Goal: Task Accomplishment & Management: Use online tool/utility

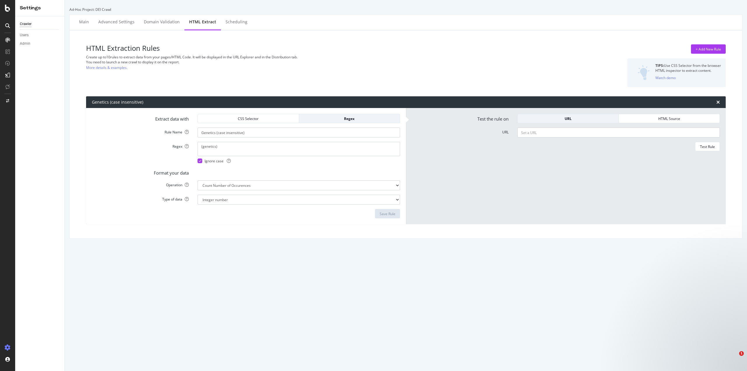
select select "count"
click at [204, 146] on textarea "(genetics)" at bounding box center [299, 149] width 202 height 14
type textarea "(Genetics)"
click at [385, 213] on div "Save Rule" at bounding box center [388, 213] width 16 height 5
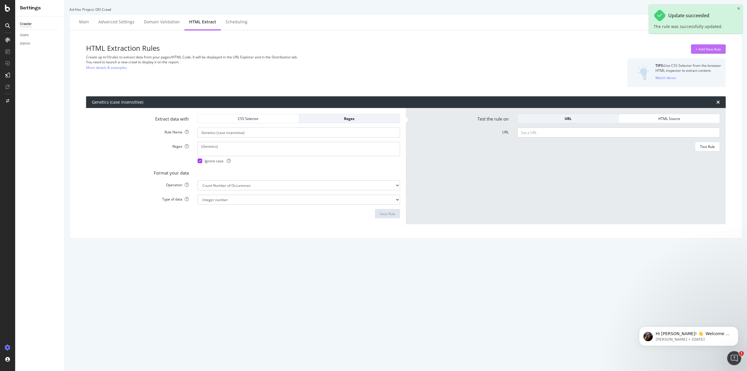
click at [707, 48] on div "+ Add New Rule" at bounding box center [708, 49] width 25 height 5
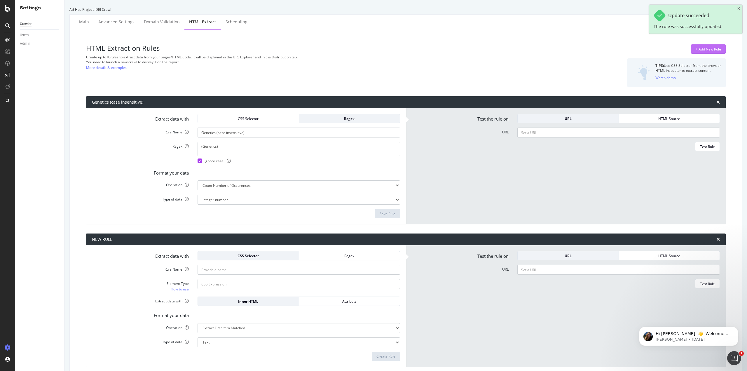
scroll to position [24, 0]
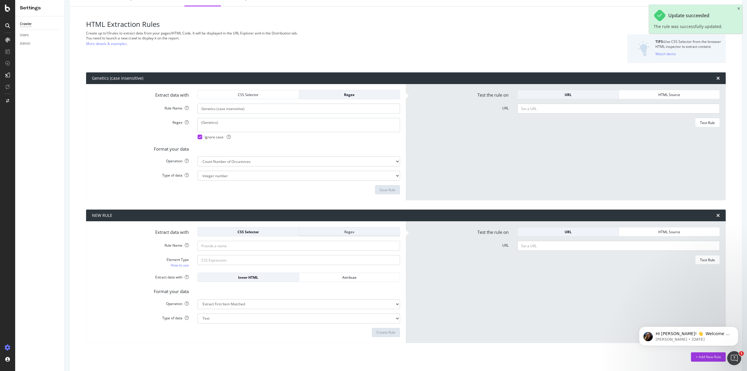
click at [352, 227] on button "Regex" at bounding box center [349, 231] width 101 height 9
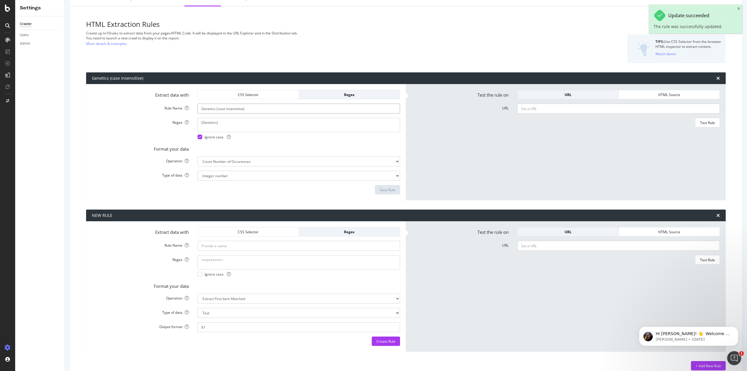
drag, startPoint x: 261, startPoint y: 110, endPoint x: 108, endPoint y: 98, distance: 153.6
click at [108, 98] on form "Extract data with CSS Selector Regex Rule Name Genetics (case insensitive) Rege…" at bounding box center [246, 142] width 308 height 104
paste input "F1MtI+3!"
type input "F1MtI+3!"
click at [234, 247] on input "Rule Name" at bounding box center [299, 246] width 202 height 10
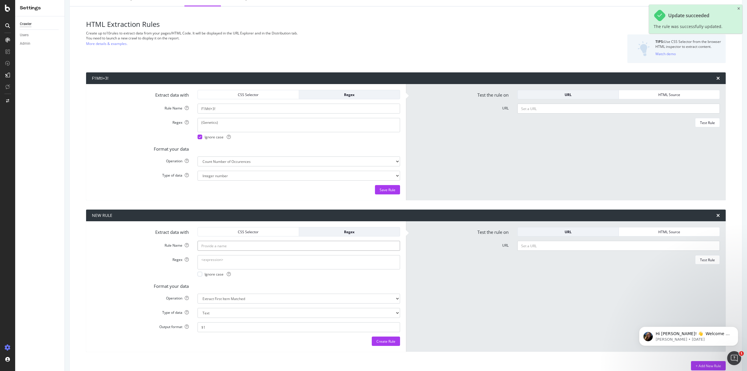
paste input "F1MtI+3!"
type input "F1MtI+3!"
click at [240, 111] on input "F1MtI+3!" at bounding box center [299, 109] width 202 height 10
click at [244, 193] on div "Save Rule" at bounding box center [246, 189] width 308 height 9
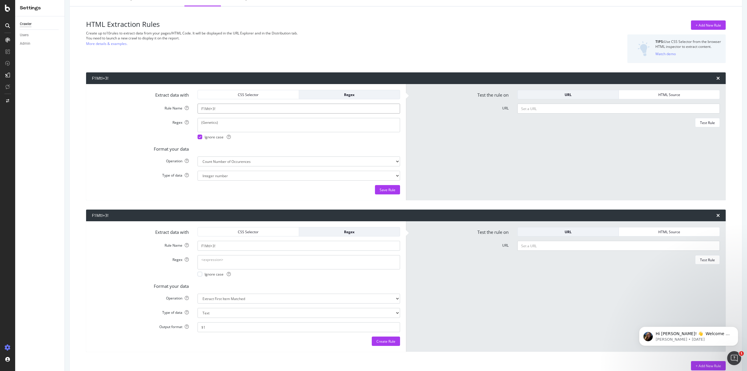
drag, startPoint x: 238, startPoint y: 109, endPoint x: 162, endPoint y: 109, distance: 75.3
click at [162, 109] on div "Rule Name F1MtI+3!" at bounding box center [246, 109] width 317 height 10
type input "Genetics (case insensitive)"
click at [387, 187] on div "Save Rule" at bounding box center [388, 189] width 16 height 9
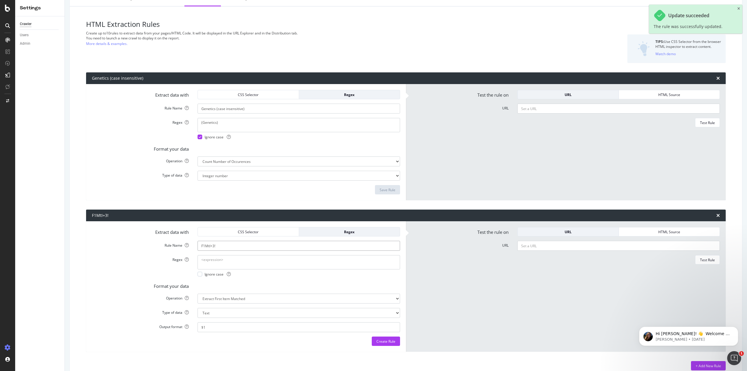
click at [230, 242] on input "F1MtI+3!" at bounding box center [299, 246] width 202 height 10
drag, startPoint x: 233, startPoint y: 247, endPoint x: 181, endPoint y: 242, distance: 52.5
click at [181, 242] on div "Rule Name F1MtI+3!" at bounding box center [246, 246] width 317 height 10
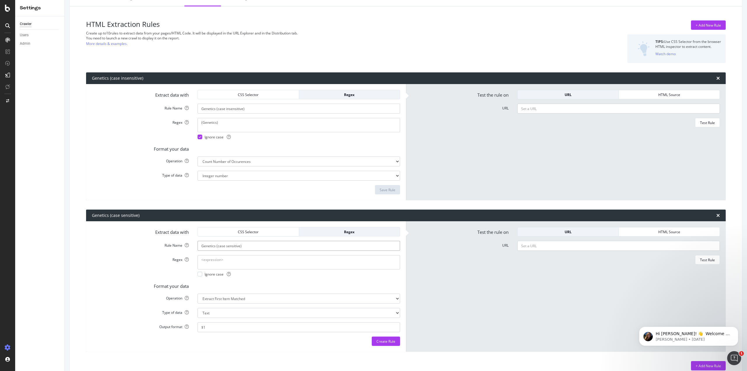
type input "Genetics (case sensitive)"
click at [254, 258] on textarea "Regex" at bounding box center [299, 262] width 202 height 14
type textarea "(Genetics)"
click at [247, 297] on select "Extract First Item Matched Extract First 3 Items Matched Count Number of Occure…" at bounding box center [299, 299] width 202 height 10
select select "count"
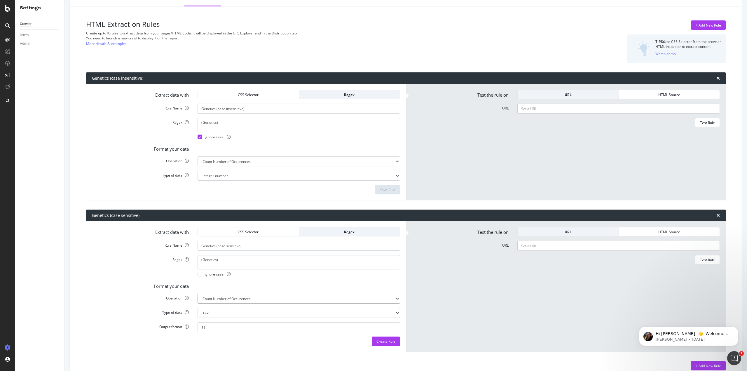
click at [198, 294] on select "Extract First Item Matched Extract First 3 Items Matched Count Number of Occure…" at bounding box center [299, 299] width 202 height 10
select select "i"
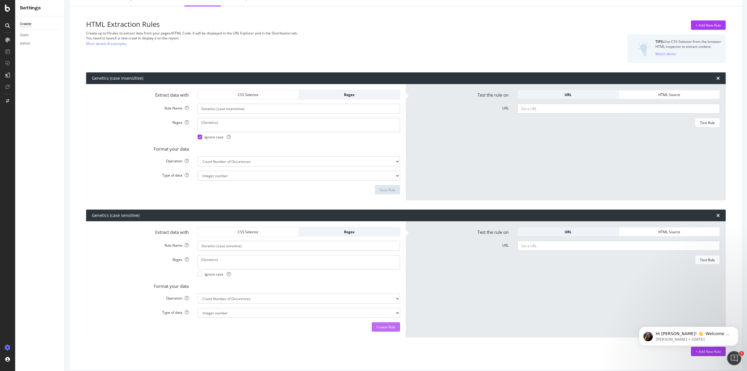
click at [380, 329] on div "Create Rule" at bounding box center [385, 326] width 19 height 9
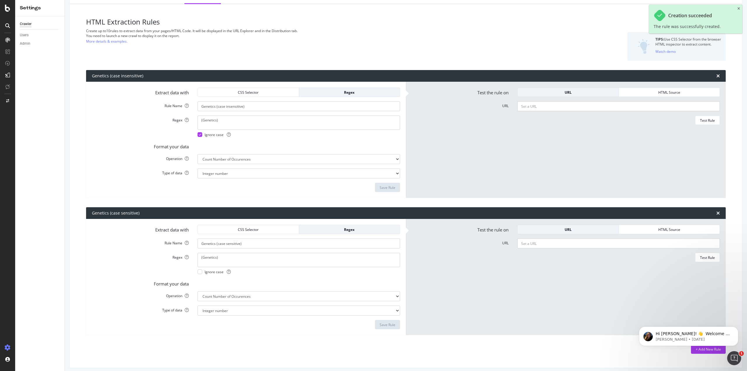
scroll to position [30, 0]
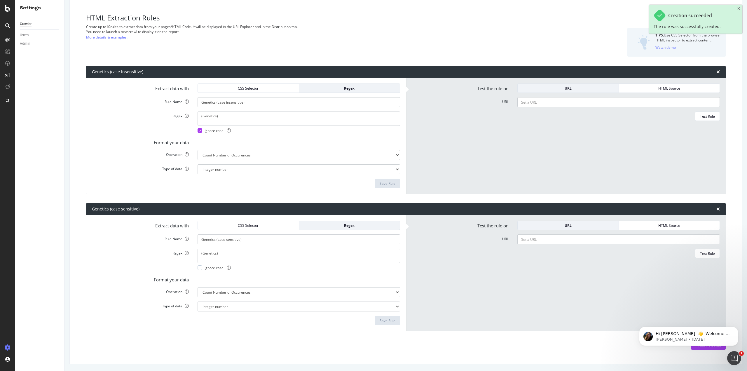
click at [705, 347] on body "Hi [PERSON_NAME]! 👋 Welcome to Botify chat support! Have a question? Reply to t…" at bounding box center [689, 335] width 112 height 36
click at [735, 327] on icon "Dismiss notification" at bounding box center [736, 327] width 3 height 3
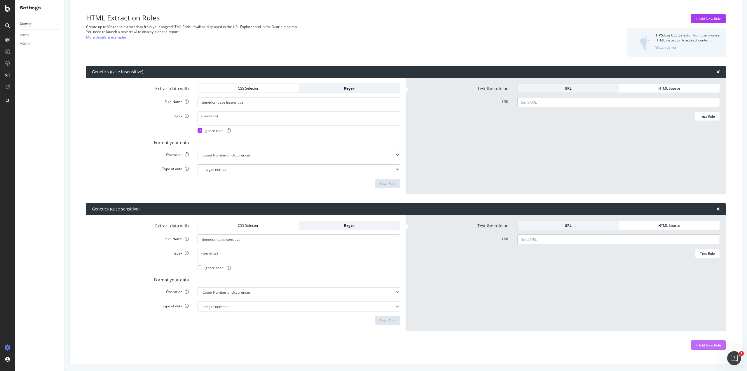
click at [704, 345] on div "+ Add New Rule" at bounding box center [708, 345] width 25 height 5
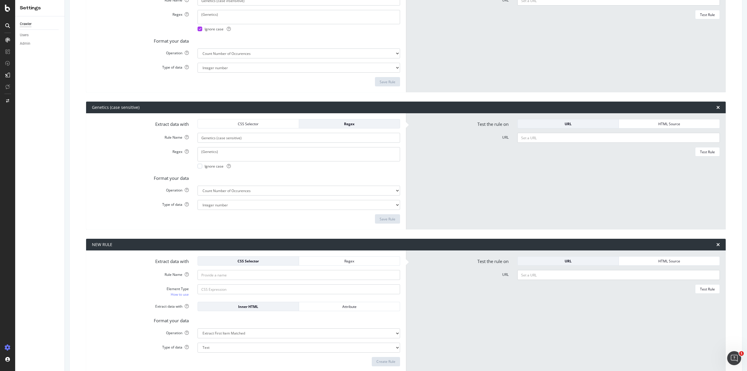
scroll to position [173, 0]
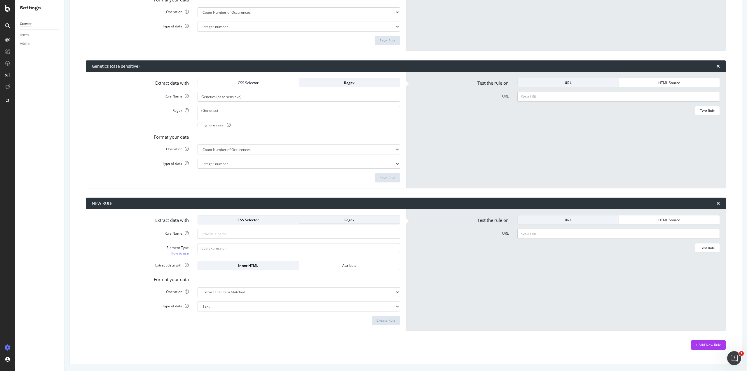
click at [328, 219] on div "Regex" at bounding box center [350, 219] width 92 height 5
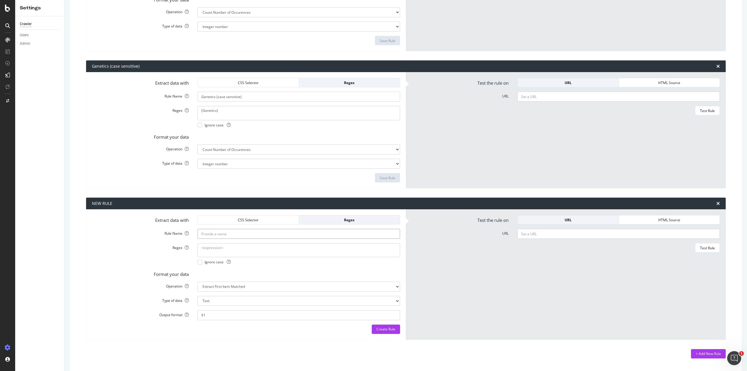
click at [246, 236] on input "Rule Name" at bounding box center [299, 234] width 202 height 10
type input "Gene (case sensitive)"
click at [241, 251] on textarea "Regex" at bounding box center [299, 250] width 202 height 14
type textarea "(Gene)"
click at [304, 283] on select "Extract First Item Matched Extract First 3 Items Matched Count Number of Occure…" at bounding box center [299, 287] width 202 height 10
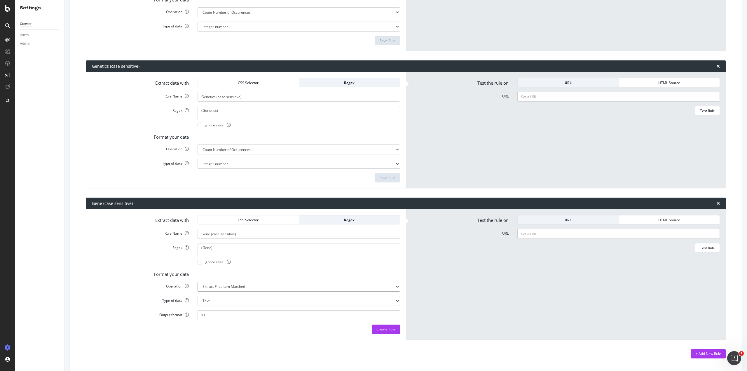
select select "count"
click at [198, 287] on select "Extract First Item Matched Extract First 3 Items Matched Count Number of Occure…" at bounding box center [299, 287] width 202 height 10
select select "i"
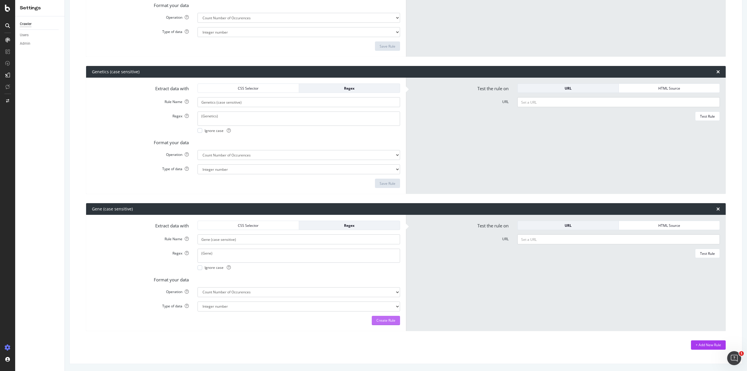
click at [380, 319] on div "Create Rule" at bounding box center [385, 320] width 19 height 5
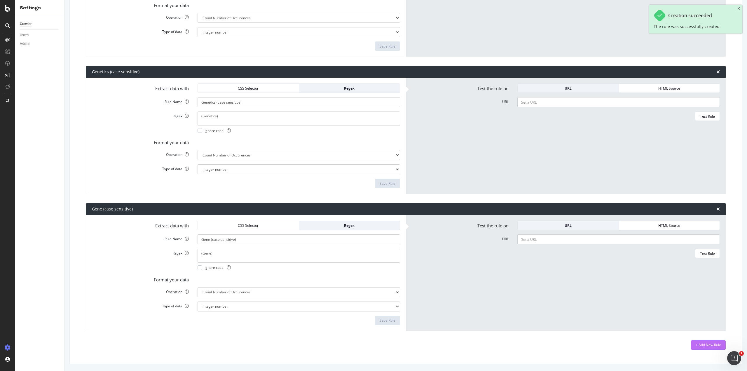
click at [704, 342] on div "+ Add New Rule" at bounding box center [708, 344] width 25 height 5
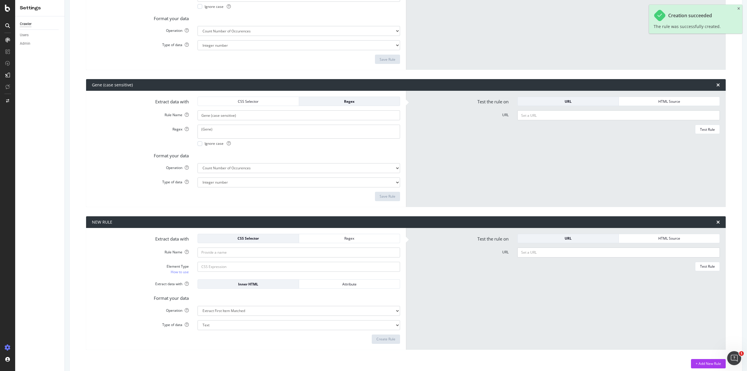
scroll to position [298, 0]
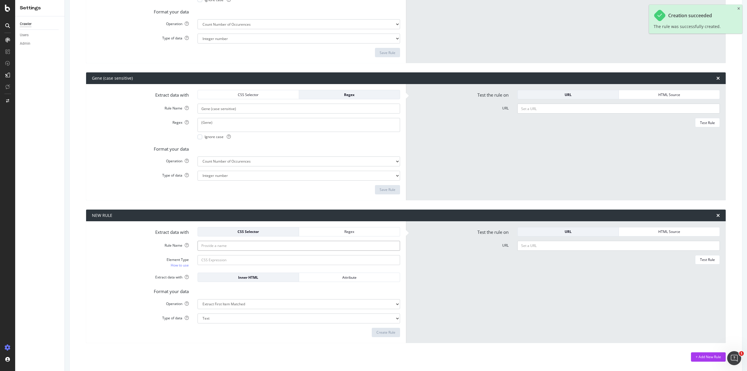
click at [214, 245] on input "Rule Name" at bounding box center [299, 246] width 202 height 10
click at [320, 231] on div "Regex" at bounding box center [350, 231] width 92 height 5
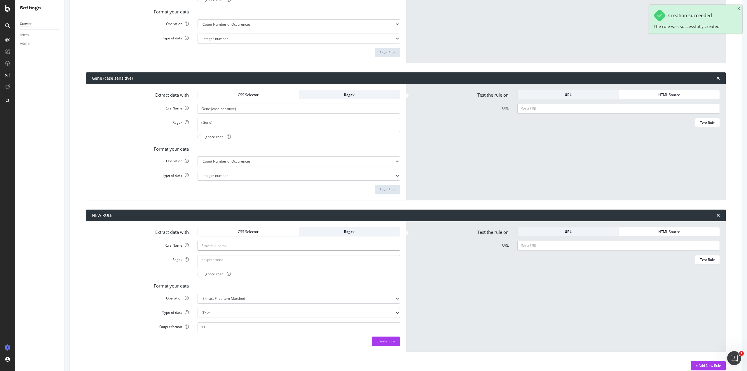
click at [288, 247] on input "Rule Name" at bounding box center [299, 246] width 202 height 10
type input "Gene (case insensitive)"
click at [278, 265] on textarea "Regex" at bounding box center [299, 262] width 202 height 14
type textarea "(Gene)"
click at [200, 273] on div at bounding box center [200, 274] width 5 height 5
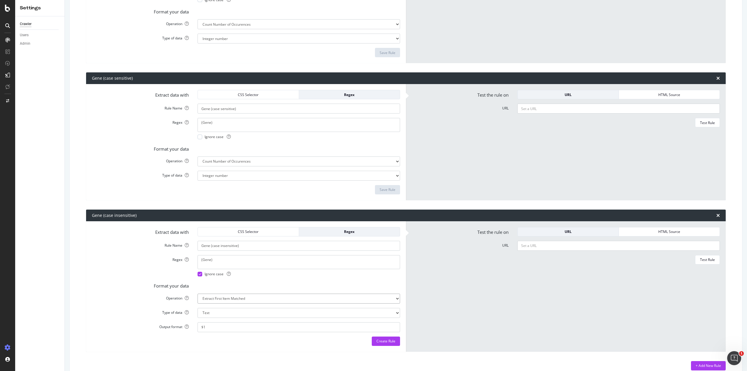
click at [212, 301] on select "Extract First Item Matched Extract First 3 Items Matched Count Number of Occure…" at bounding box center [299, 299] width 202 height 10
select select "count"
click at [198, 294] on select "Extract First Item Matched Extract First 3 Items Matched Count Number of Occure…" at bounding box center [299, 299] width 202 height 10
select select "i"
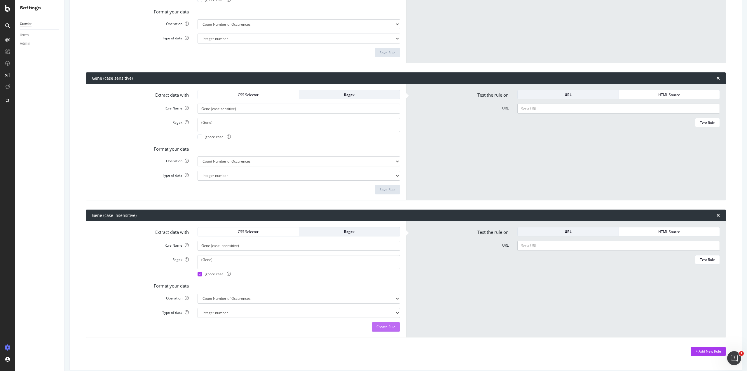
click at [387, 329] on div "Create Rule" at bounding box center [385, 326] width 19 height 9
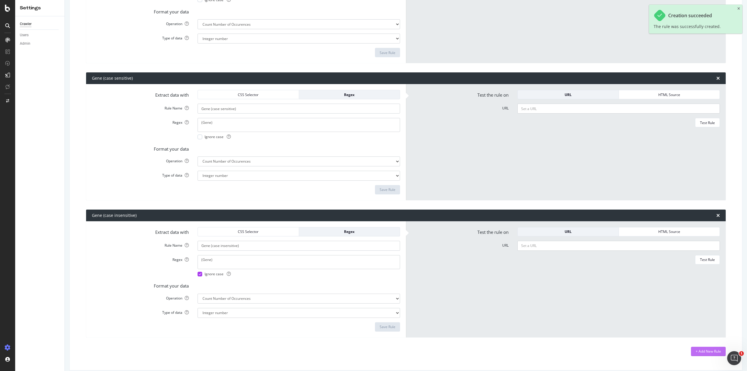
click at [697, 353] on div "+ Add New Rule" at bounding box center [708, 351] width 25 height 5
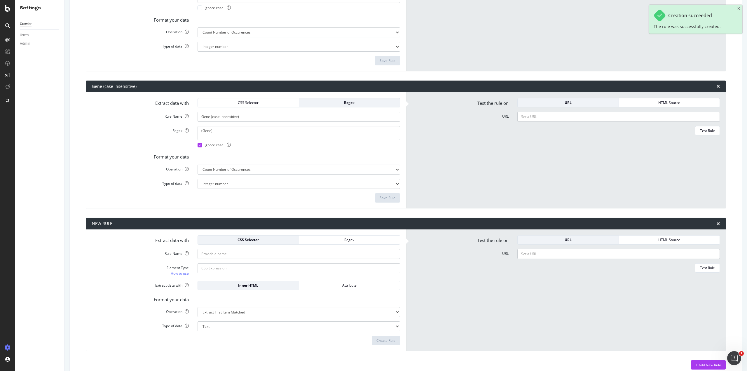
scroll to position [435, 0]
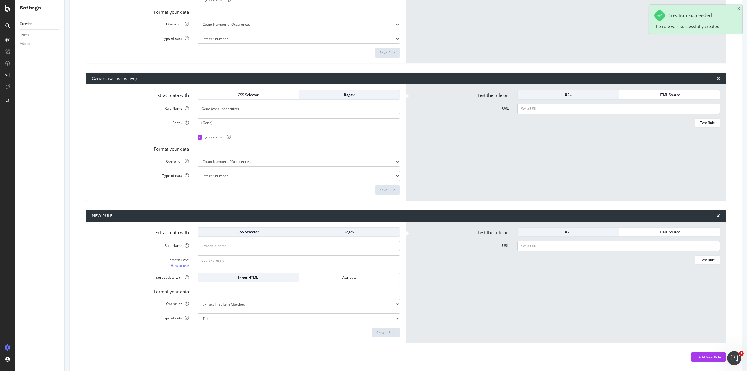
click at [316, 234] on div "Regex" at bounding box center [350, 231] width 92 height 5
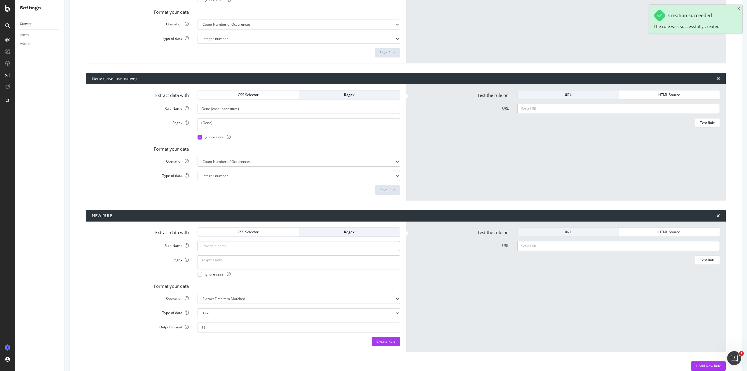
click at [280, 247] on input "Rule Name" at bounding box center [299, 246] width 202 height 10
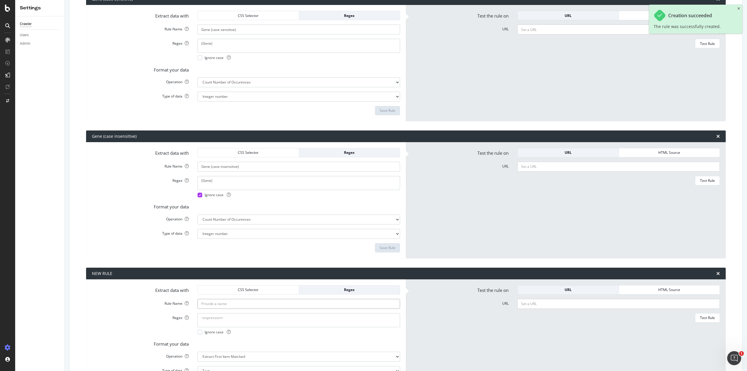
scroll to position [377, 0]
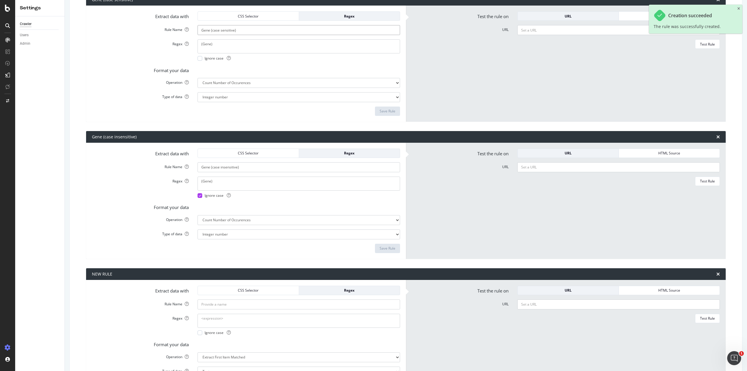
drag, startPoint x: 259, startPoint y: 31, endPoint x: 191, endPoint y: 32, distance: 67.4
click at [191, 32] on div "Rule Name [PERSON_NAME] (case sensitive)" at bounding box center [246, 30] width 317 height 10
click at [224, 306] on input "Rule Name" at bounding box center [299, 304] width 202 height 10
paste input "Gene (case sensitive)"
click at [208, 305] on input "Gene (case sensitive)" at bounding box center [299, 304] width 202 height 10
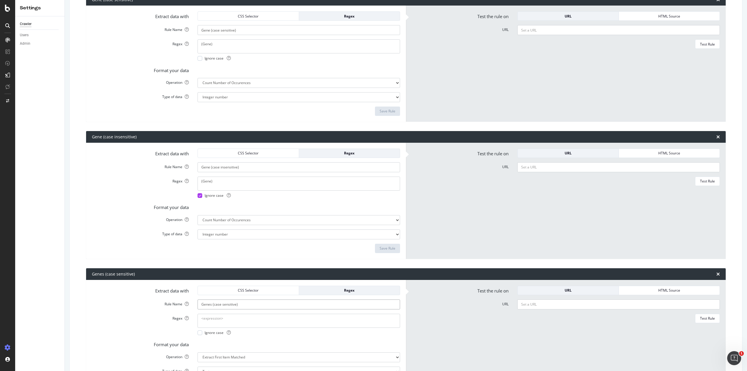
type input "Genes (case sensitive)"
click at [218, 322] on textarea "Regex" at bounding box center [299, 321] width 202 height 14
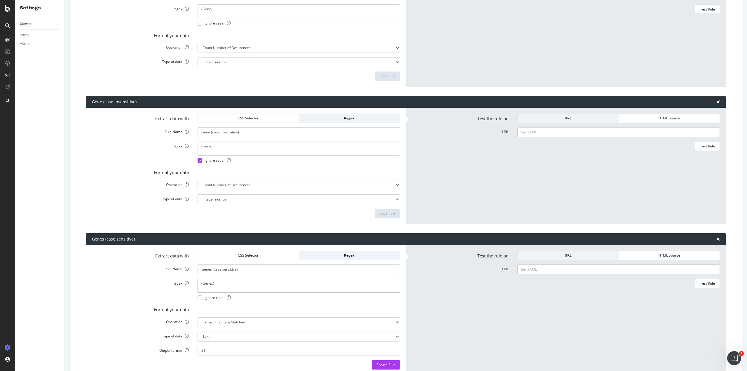
scroll to position [456, 0]
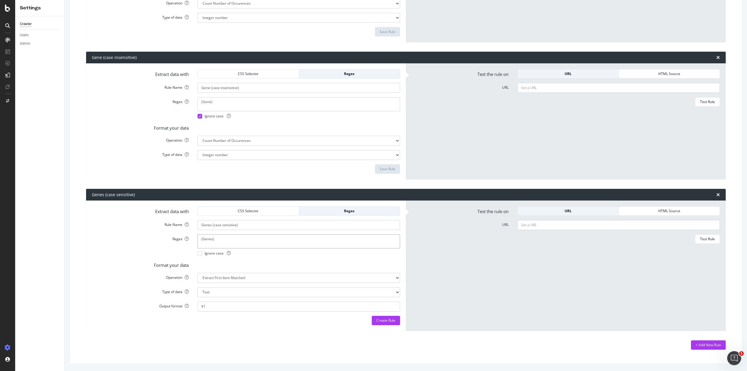
type textarea "(Genes)"
click at [252, 275] on select "Extract First Item Matched Extract First 3 Items Matched Count Number of Occure…" at bounding box center [299, 278] width 202 height 10
select select "count"
click at [198, 283] on select "Extract First Item Matched Extract First 3 Items Matched Count Number of Occure…" at bounding box center [299, 278] width 202 height 10
select select "i"
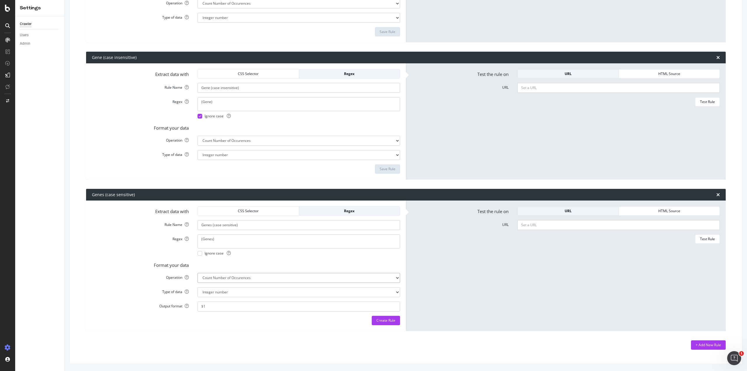
scroll to position [442, 0]
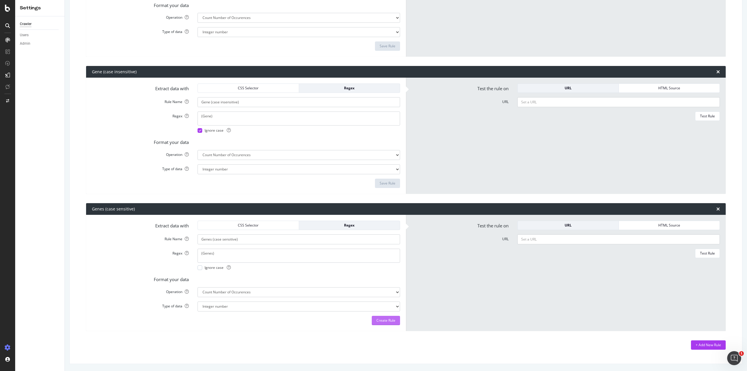
click at [378, 320] on div "Create Rule" at bounding box center [385, 320] width 19 height 5
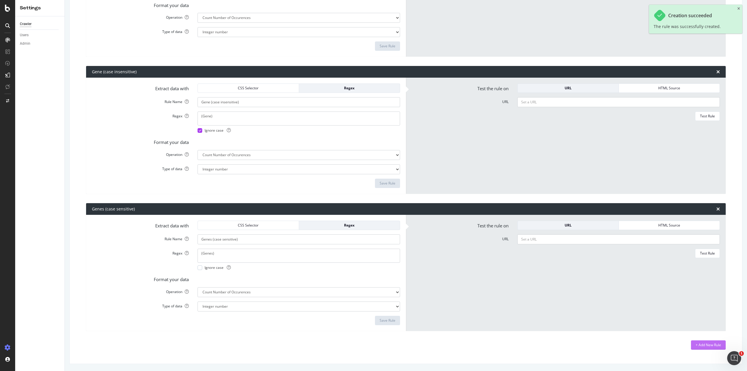
click at [698, 345] on div "+ Add New Rule" at bounding box center [708, 344] width 25 height 5
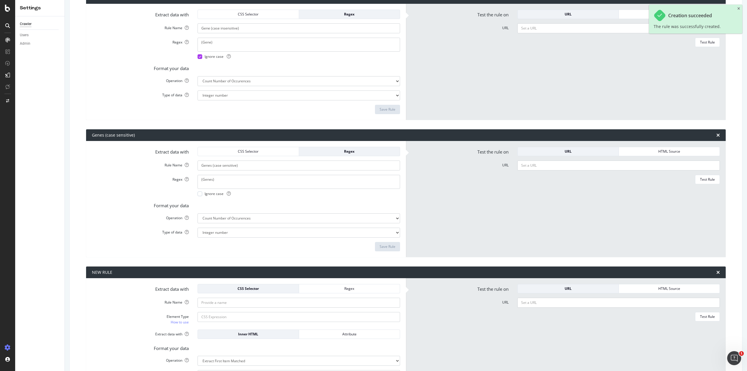
scroll to position [514, 0]
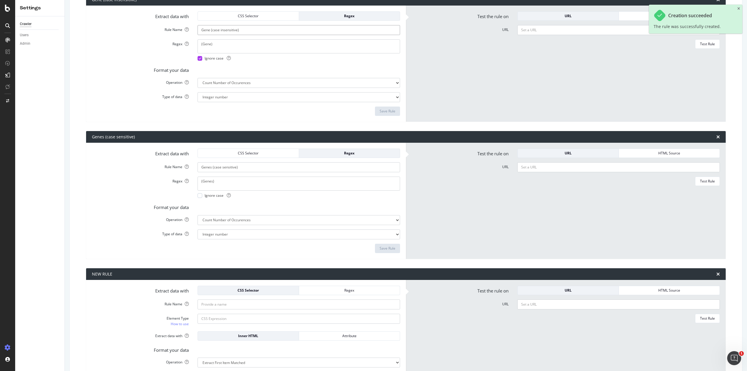
drag, startPoint x: 252, startPoint y: 30, endPoint x: 114, endPoint y: 16, distance: 138.5
click at [114, 16] on form "Extract data with CSS Selector Regex Rule Name Gene (case insensitive) Regex (G…" at bounding box center [246, 63] width 308 height 104
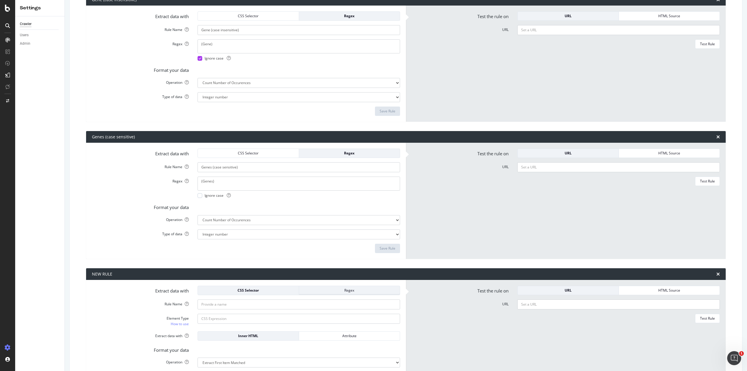
click at [329, 292] on div "Regex" at bounding box center [350, 290] width 92 height 5
click at [246, 304] on input "Rule Name" at bounding box center [299, 304] width 202 height 10
paste input "Gene (case insensitive)"
click at [209, 305] on input "Gene (case insensitive)" at bounding box center [299, 304] width 202 height 10
type input "Genes (case insensitive)"
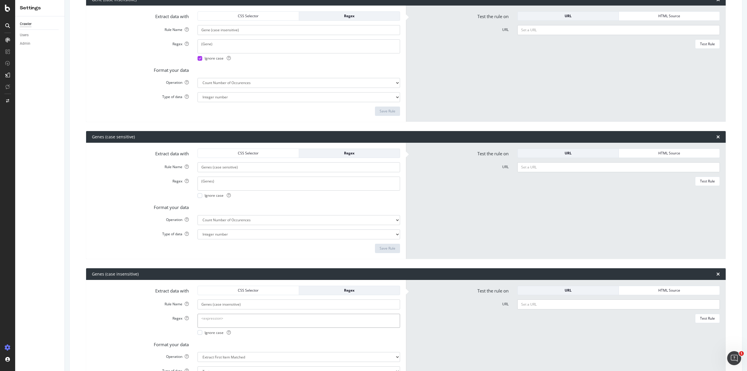
click at [224, 322] on textarea "Regex" at bounding box center [299, 321] width 202 height 14
click at [201, 334] on div "Ignore case" at bounding box center [214, 332] width 33 height 5
click at [219, 317] on textarea "Regex" at bounding box center [299, 321] width 202 height 14
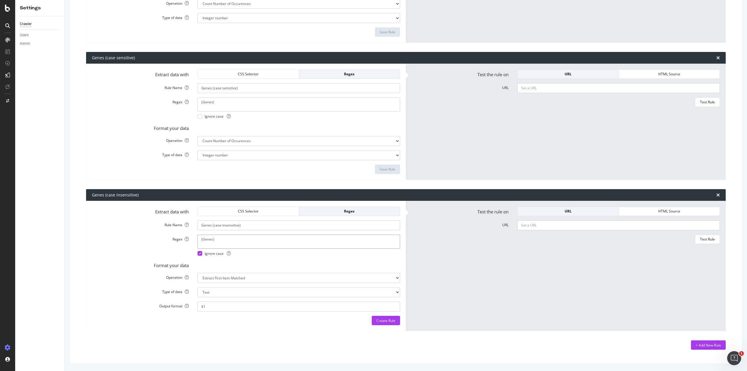
type textarea "(Genes)"
click at [240, 279] on select "Extract First Item Matched Extract First 3 Items Matched Count Number of Occure…" at bounding box center [299, 278] width 202 height 10
select select "count"
click at [198, 283] on select "Extract First Item Matched Extract First 3 Items Matched Count Number of Occure…" at bounding box center [299, 278] width 202 height 10
select select "i"
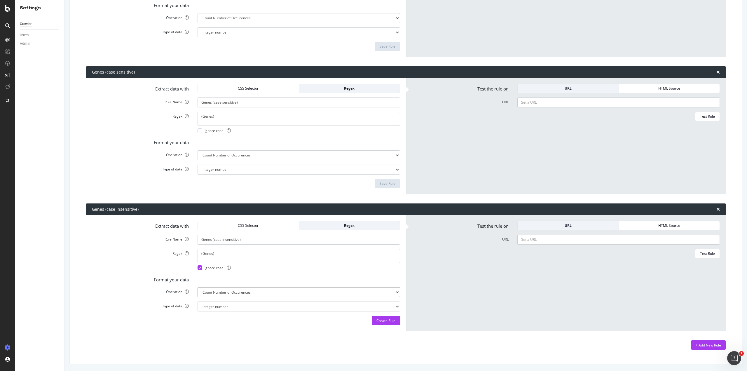
scroll to position [579, 0]
click at [379, 322] on div "Create Rule" at bounding box center [385, 320] width 19 height 5
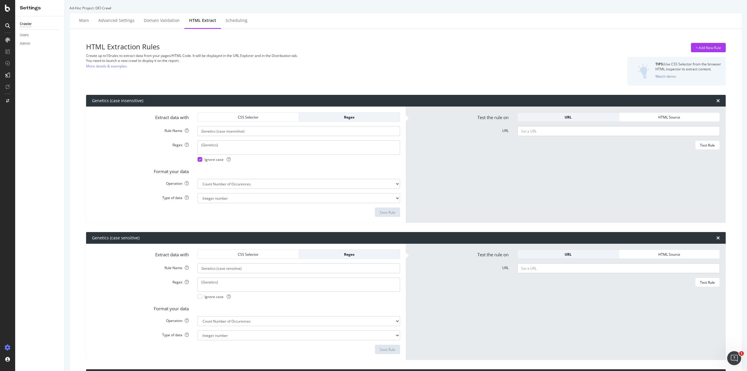
scroll to position [0, 0]
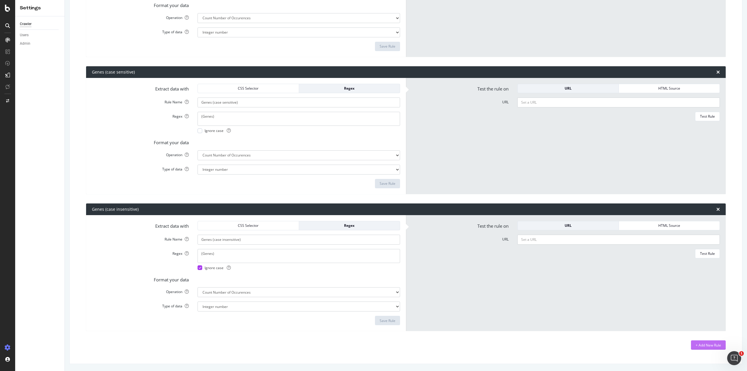
click at [707, 345] on div "+ Add New Rule" at bounding box center [708, 345] width 25 height 5
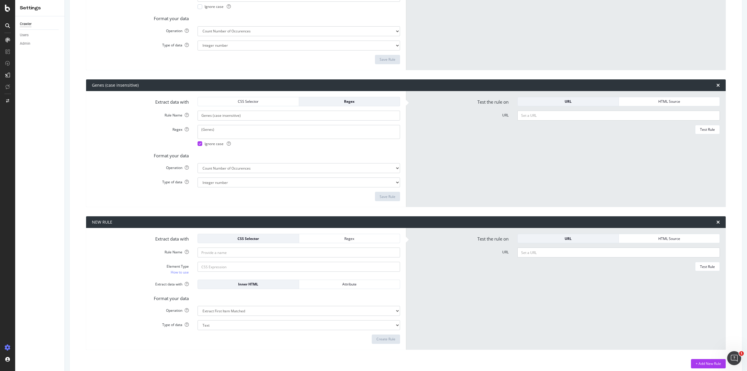
scroll to position [709, 0]
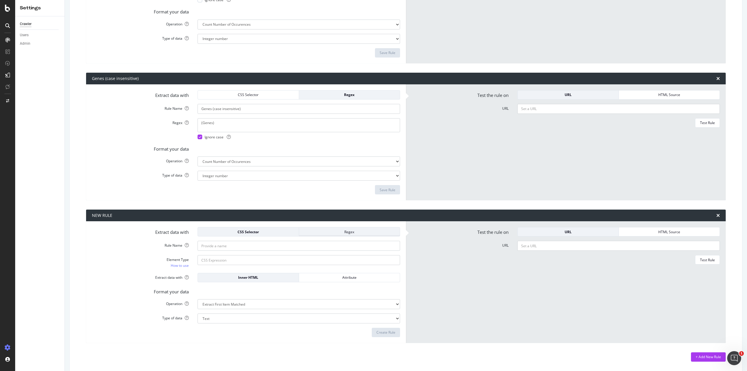
click at [323, 235] on div "Regex" at bounding box center [350, 232] width 92 height 8
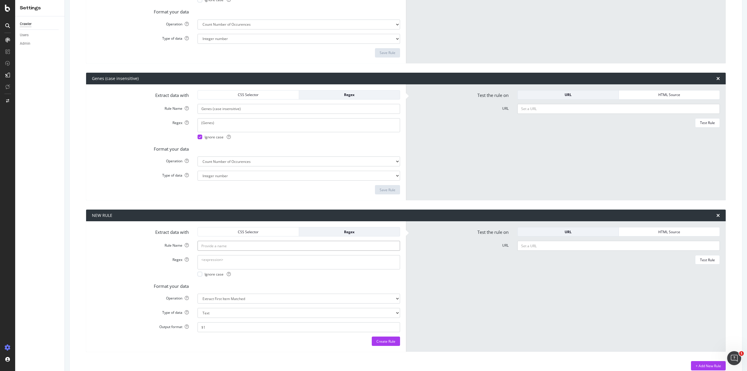
click at [253, 246] on input "Rule Name" at bounding box center [299, 246] width 202 height 10
type input "Genomics (case sensitive)"
click at [244, 260] on textarea "Regex" at bounding box center [299, 262] width 202 height 14
type textarea "(Genomics)"
click at [261, 297] on select "Extract First Item Matched Extract First 3 Items Matched Count Number of Occure…" at bounding box center [299, 299] width 202 height 10
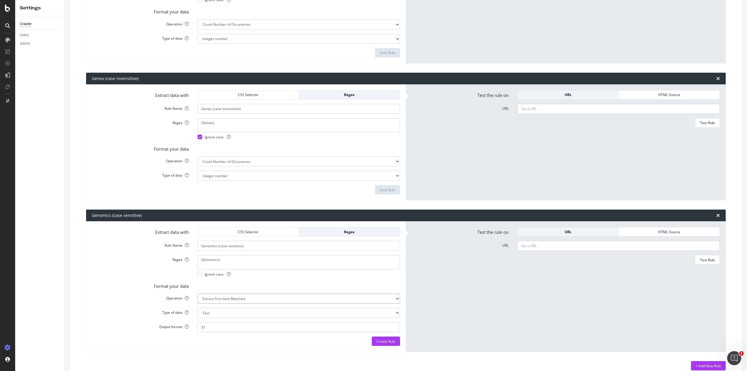
select select "count"
click at [198, 294] on select "Extract First Item Matched Extract First 3 Items Matched Count Number of Occure…" at bounding box center [299, 299] width 202 height 10
select select "i"
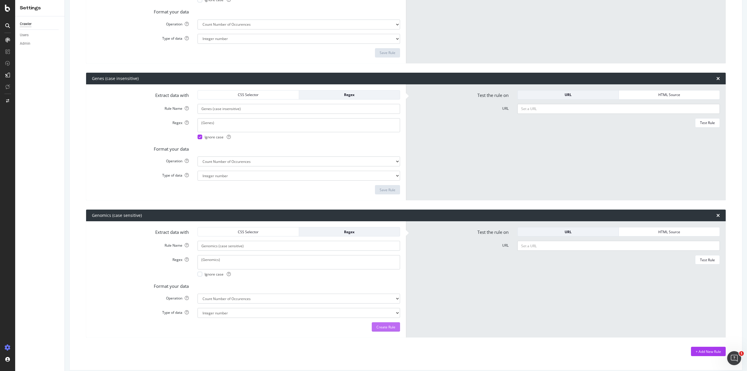
click at [382, 329] on div "Create Rule" at bounding box center [385, 326] width 19 height 5
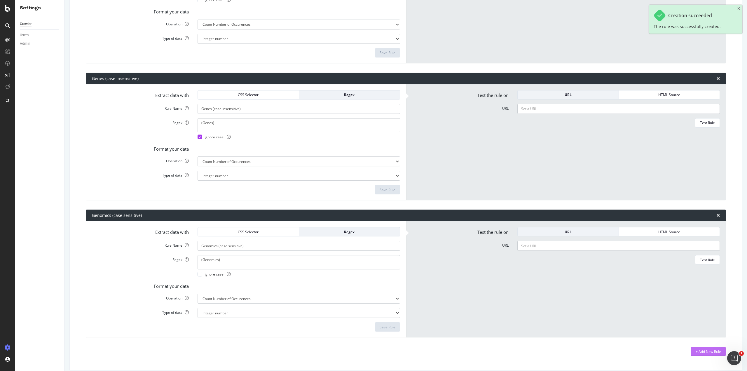
click at [701, 350] on div "+ Add New Rule" at bounding box center [708, 351] width 25 height 5
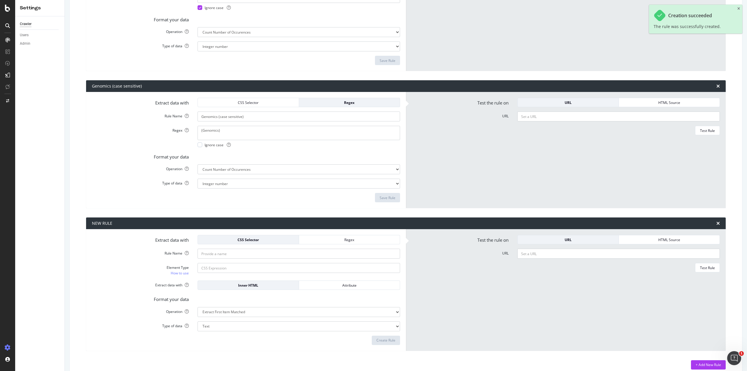
scroll to position [846, 0]
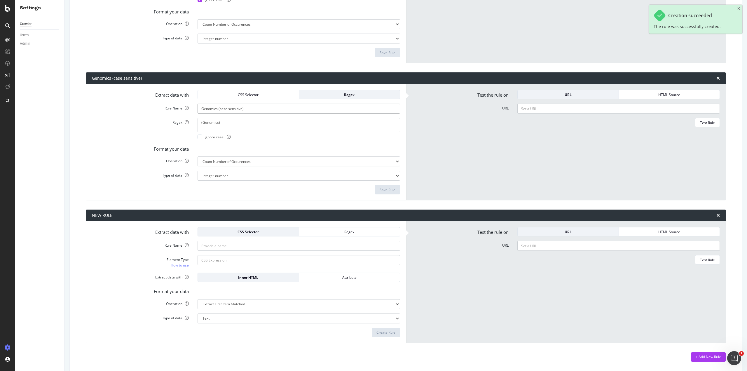
drag, startPoint x: 181, startPoint y: 106, endPoint x: 90, endPoint y: 98, distance: 91.5
click at [92, 98] on form "Extract data with CSS Selector Regex Rule Name Genomics (case sensitive) Regex …" at bounding box center [246, 142] width 308 height 104
click at [251, 248] on input "Rule Name" at bounding box center [299, 246] width 202 height 10
paste input "Genomics (case sensitive)"
click at [227, 245] on input "Genomics (case sensitive)" at bounding box center [299, 246] width 202 height 10
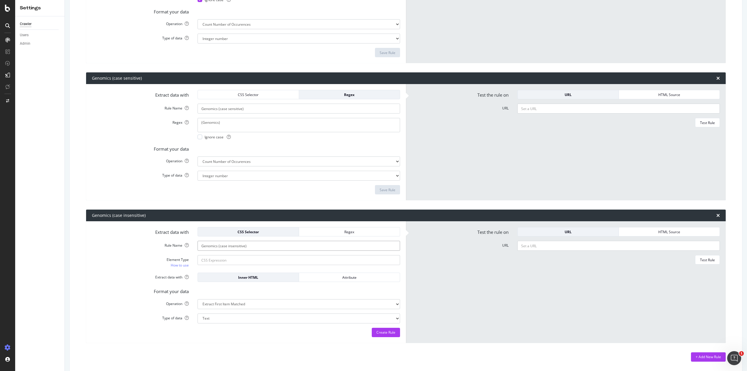
type input "Genomics (case insensitive)"
click at [252, 264] on input "Element Type How to use" at bounding box center [299, 260] width 202 height 10
click at [359, 234] on div "Regex" at bounding box center [350, 231] width 92 height 5
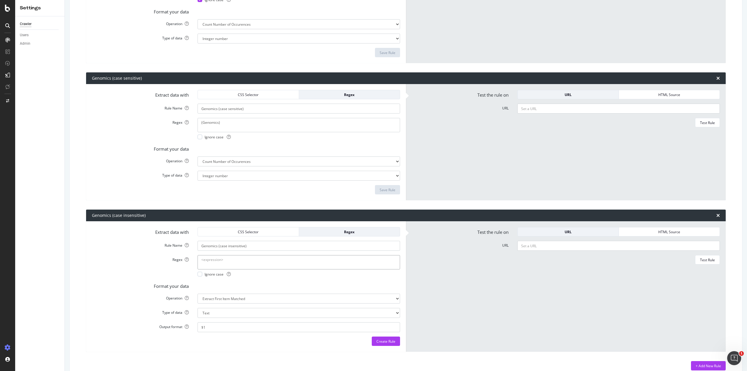
click at [241, 258] on textarea "Regex" at bounding box center [299, 262] width 202 height 14
type textarea "(Genomics)"
click at [200, 275] on div at bounding box center [200, 274] width 5 height 5
click at [274, 296] on select "Extract First Item Matched Extract First 3 Items Matched Count Number of Occure…" at bounding box center [299, 299] width 202 height 10
select select "count"
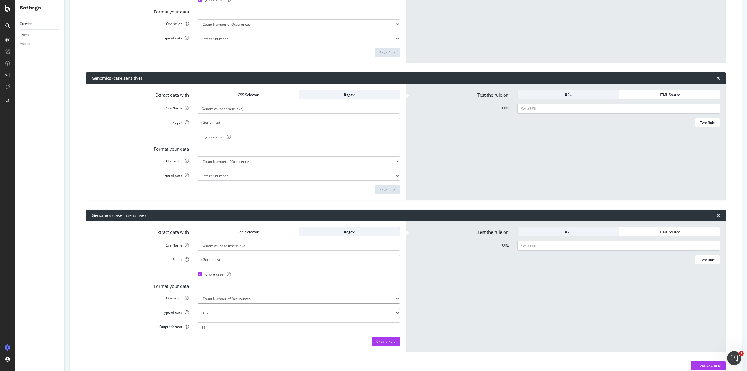
click at [198, 294] on select "Extract First Item Matched Extract First 3 Items Matched Count Number of Occure…" at bounding box center [299, 299] width 202 height 10
select select "i"
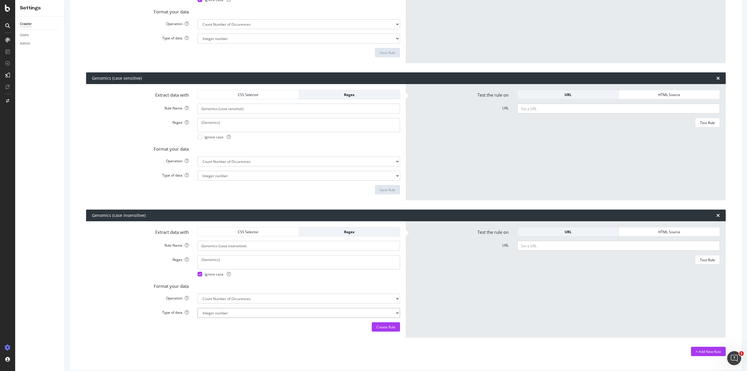
click at [373, 310] on select "Integer number" at bounding box center [299, 313] width 202 height 10
click at [198, 308] on select "Integer number" at bounding box center [299, 313] width 202 height 10
click at [382, 326] on div "Create Rule" at bounding box center [385, 326] width 19 height 5
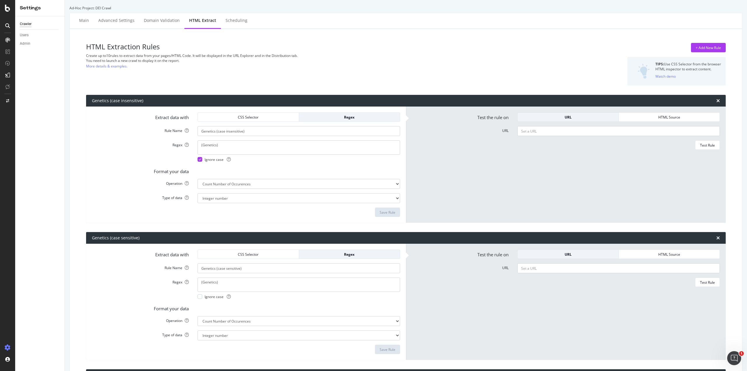
scroll to position [0, 0]
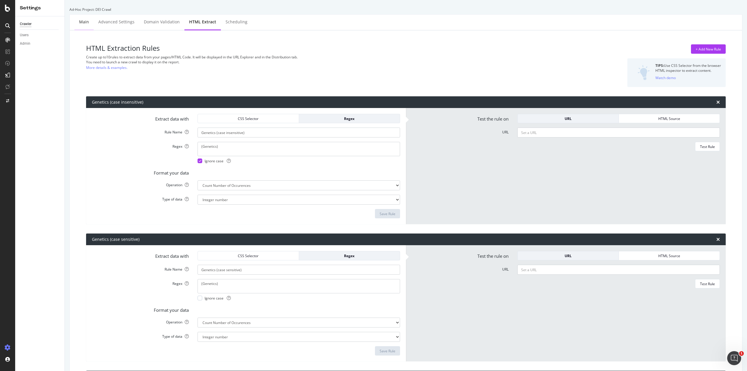
click at [75, 24] on div "Main" at bounding box center [83, 22] width 19 height 16
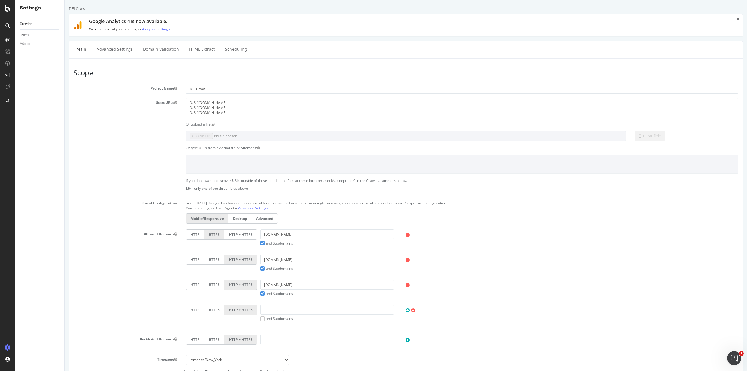
click at [24, 23] on div "Crawler" at bounding box center [26, 24] width 12 height 6
click at [11, 10] on div at bounding box center [8, 8] width 14 height 7
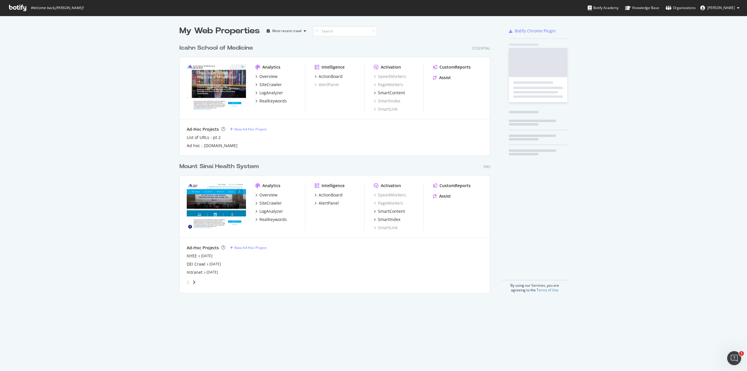
scroll to position [366, 738]
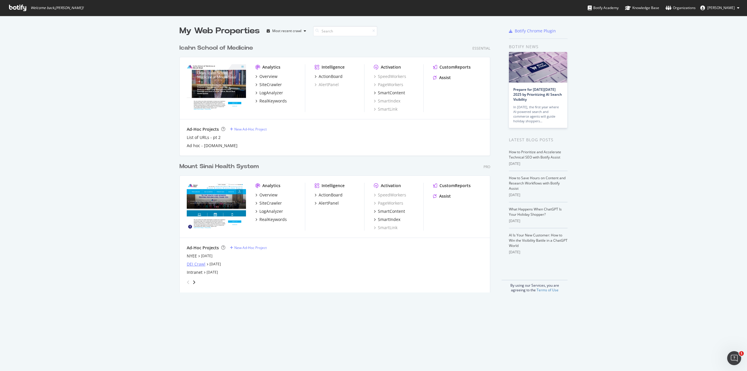
click at [199, 263] on div "DEI Crawl" at bounding box center [196, 264] width 19 height 6
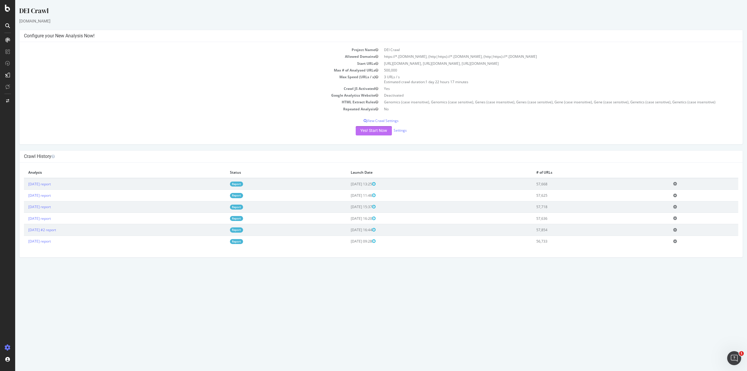
click at [375, 129] on button "Yes! Start Now" at bounding box center [374, 130] width 36 height 9
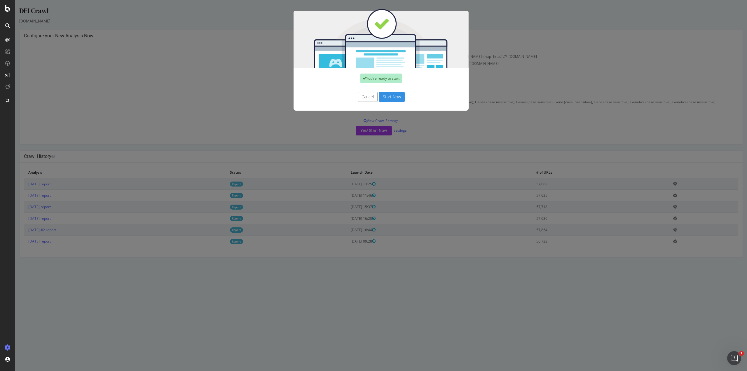
click at [388, 97] on button "Start Now" at bounding box center [392, 97] width 26 height 10
